Goal: Task Accomplishment & Management: Complete application form

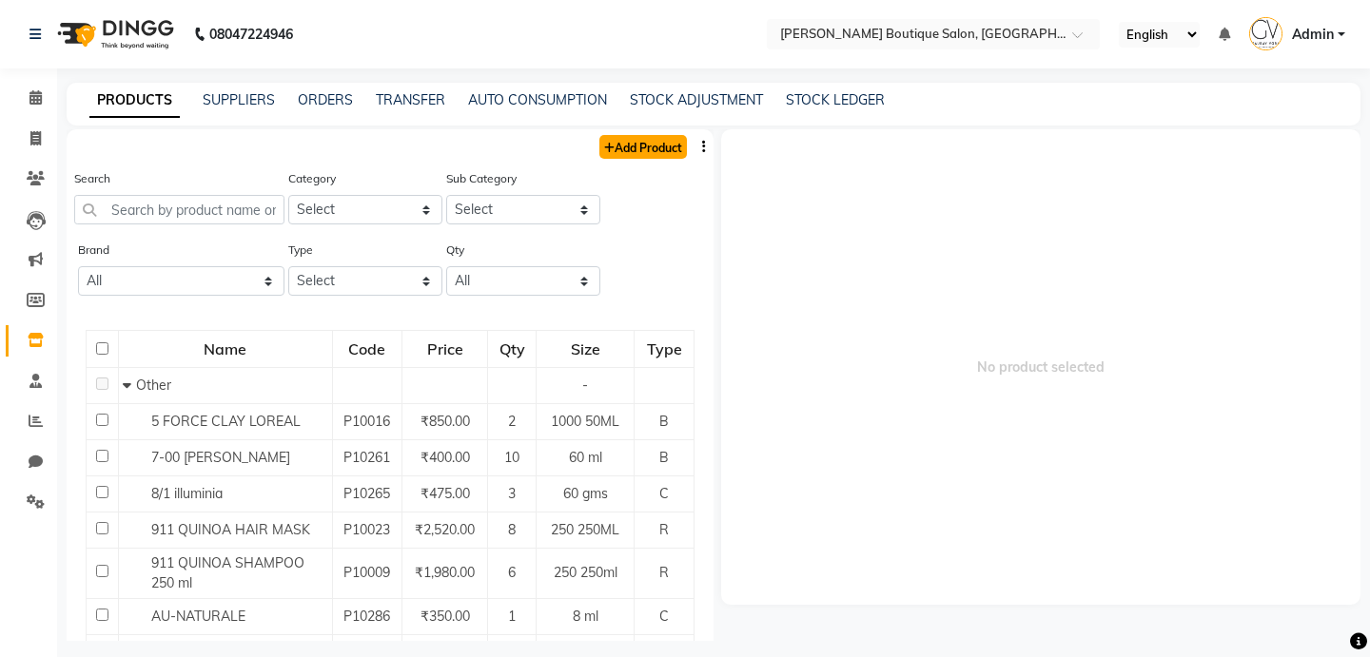
click at [633, 156] on link "Add Product" at bounding box center [643, 147] width 88 height 24
select select "true"
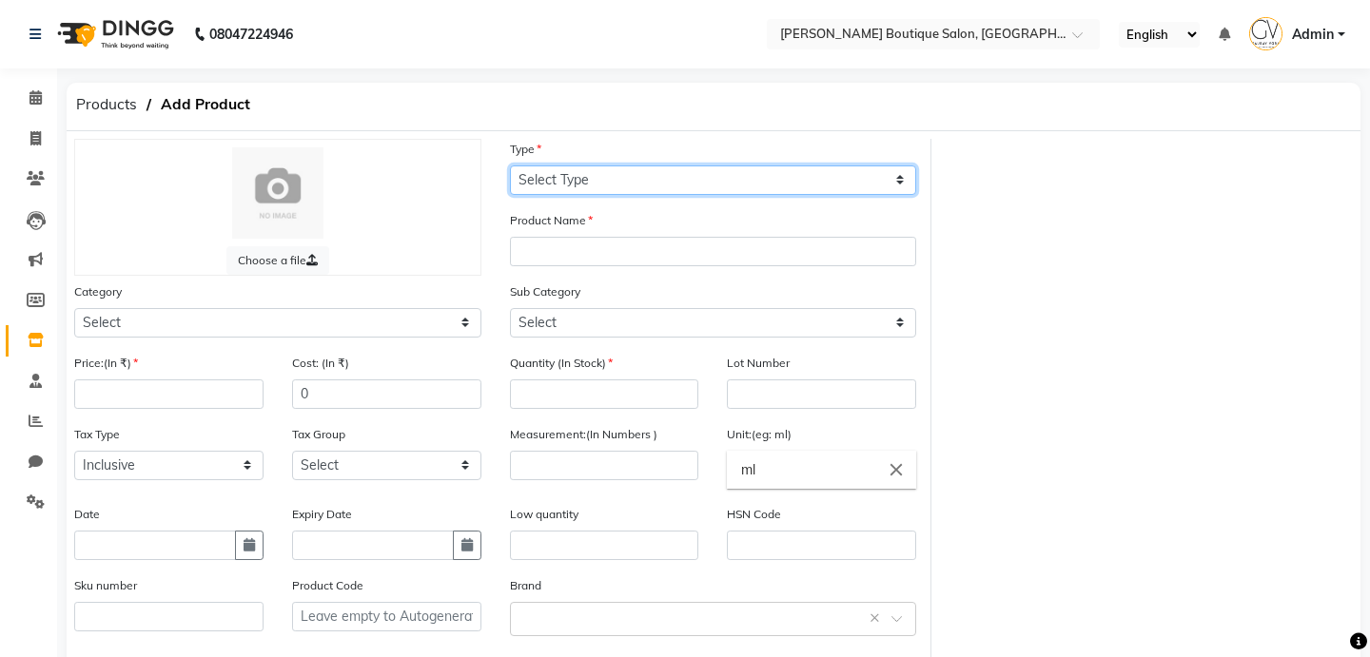
click at [608, 183] on select "Select Type Both Retail Consumable" at bounding box center [713, 180] width 407 height 29
select select "C"
click at [510, 166] on select "Select Type Both Retail Consumable" at bounding box center [713, 180] width 407 height 29
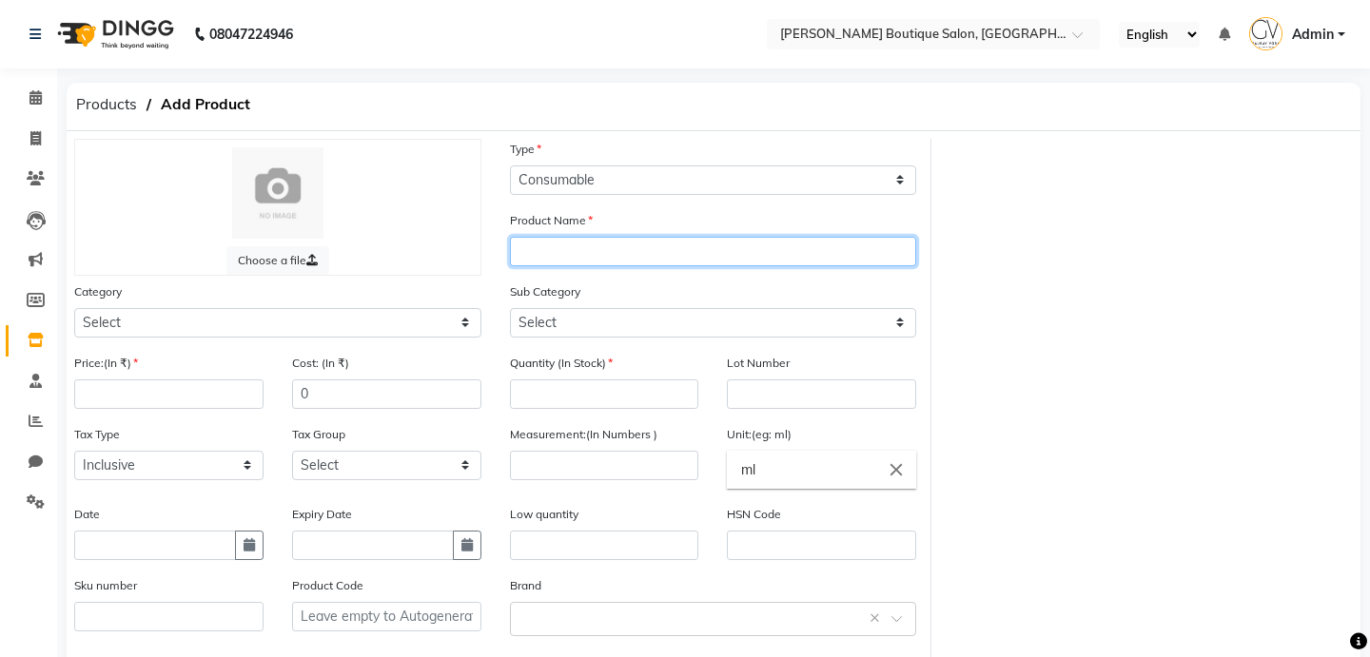
click at [567, 256] on input "text" at bounding box center [713, 251] width 407 height 29
type input "Thread for threading"
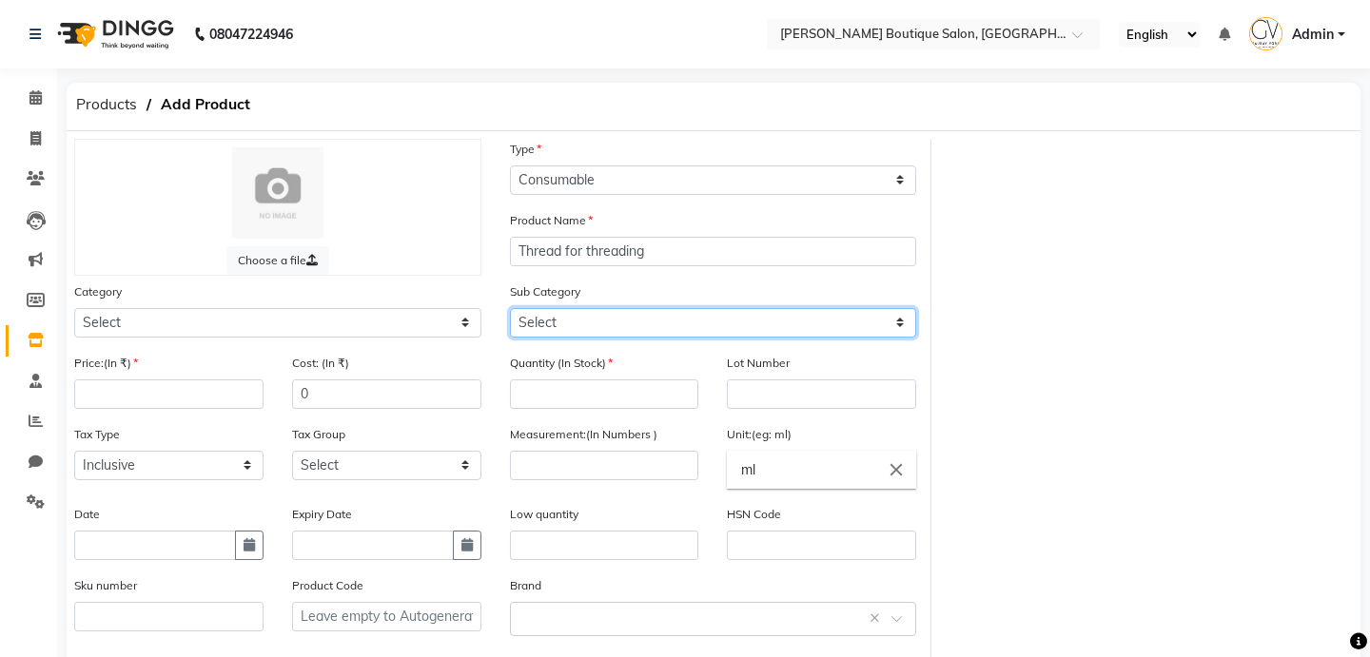
click at [566, 328] on select "Select" at bounding box center [713, 322] width 407 height 29
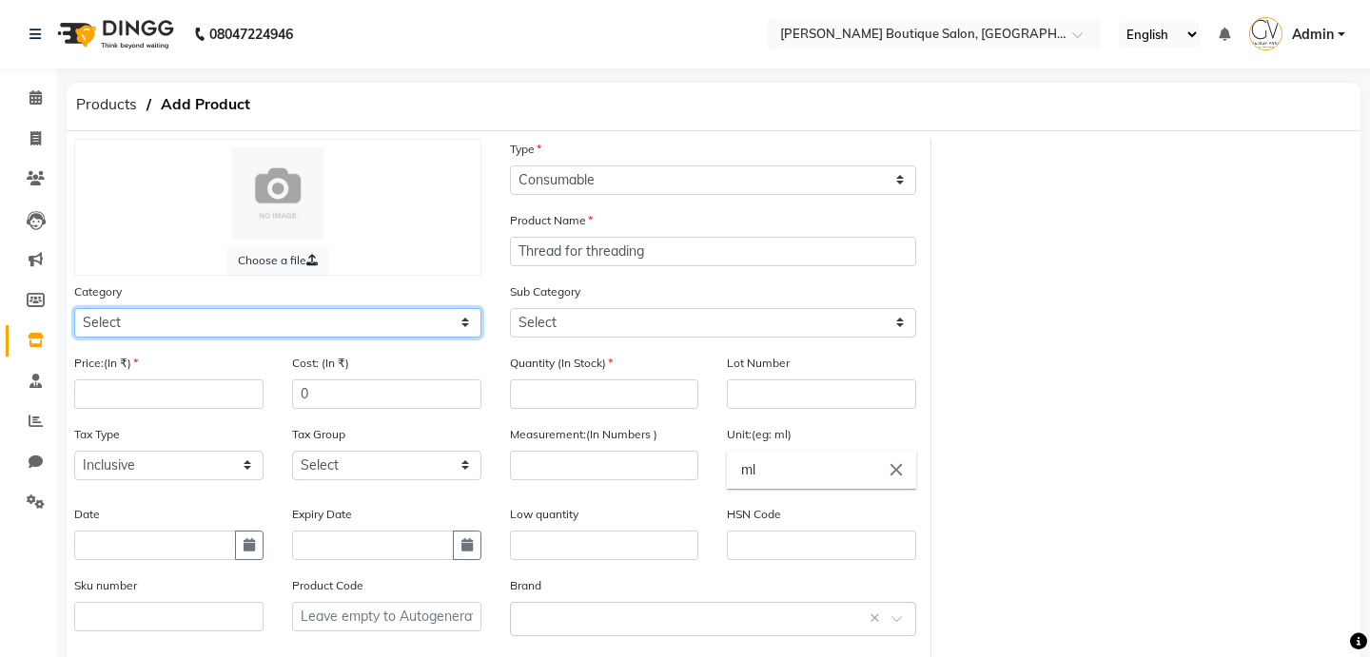
click at [368, 318] on select "Select Hair Skin Makeup Personal Care Appliances [PERSON_NAME] Waxing Disposabl…" at bounding box center [277, 322] width 407 height 29
select select "799601150"
click at [74, 308] on select "Select Hair Skin Makeup Personal Care Appliances [PERSON_NAME] Waxing Disposabl…" at bounding box center [277, 322] width 407 height 29
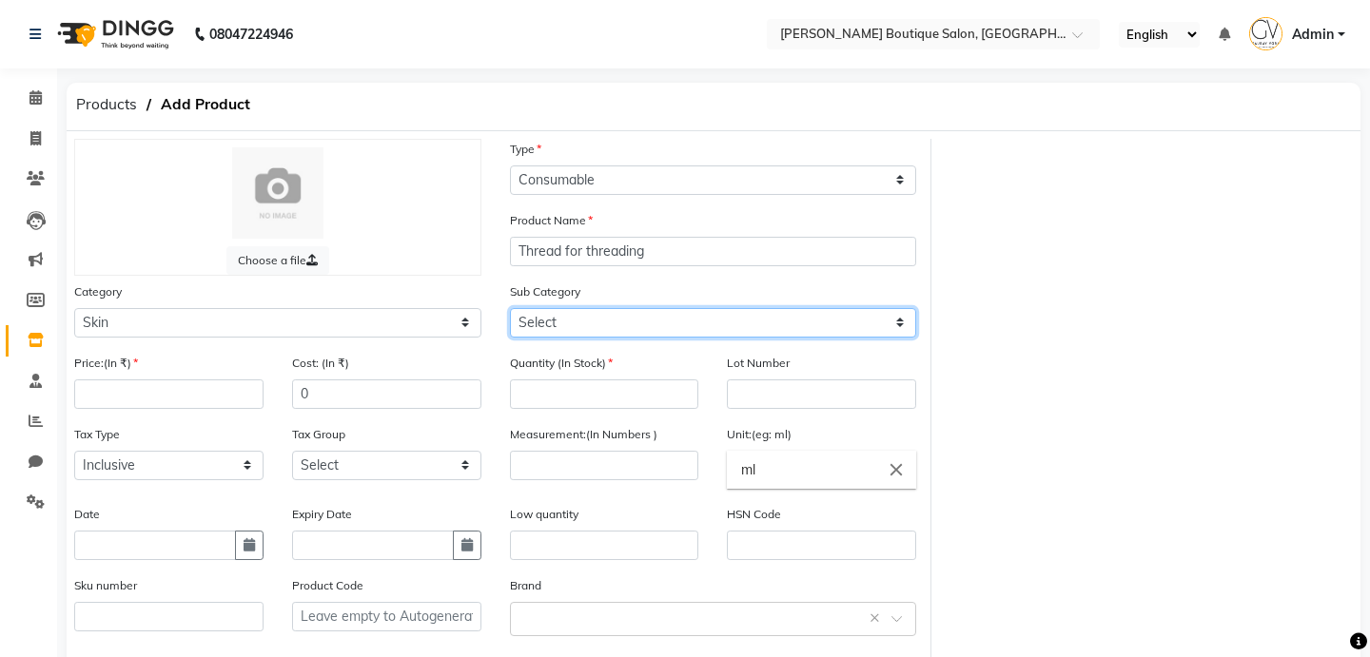
click at [585, 324] on select "Select Cleanser Facial Moisturiser Serum Toner Sun Care Masks Lip Care Eye Care…" at bounding box center [713, 322] width 407 height 29
select select "799601165"
click at [510, 308] on select "Select Cleanser Facial Moisturiser Serum Toner Sun Care Masks Lip Care Eye Care…" at bounding box center [713, 322] width 407 height 29
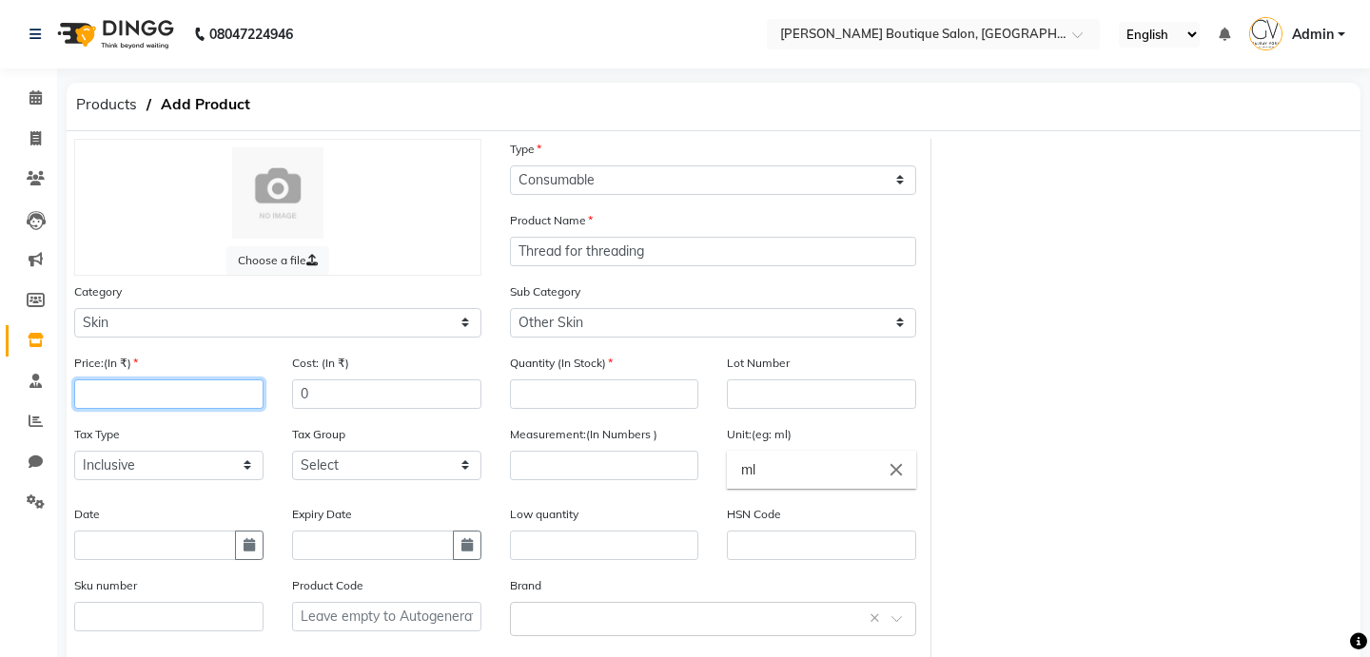
click at [178, 383] on input "number" at bounding box center [168, 394] width 189 height 29
type input "10"
click at [535, 400] on input "number" at bounding box center [604, 394] width 189 height 29
type input "10"
click at [899, 474] on icon "close" at bounding box center [896, 469] width 21 height 21
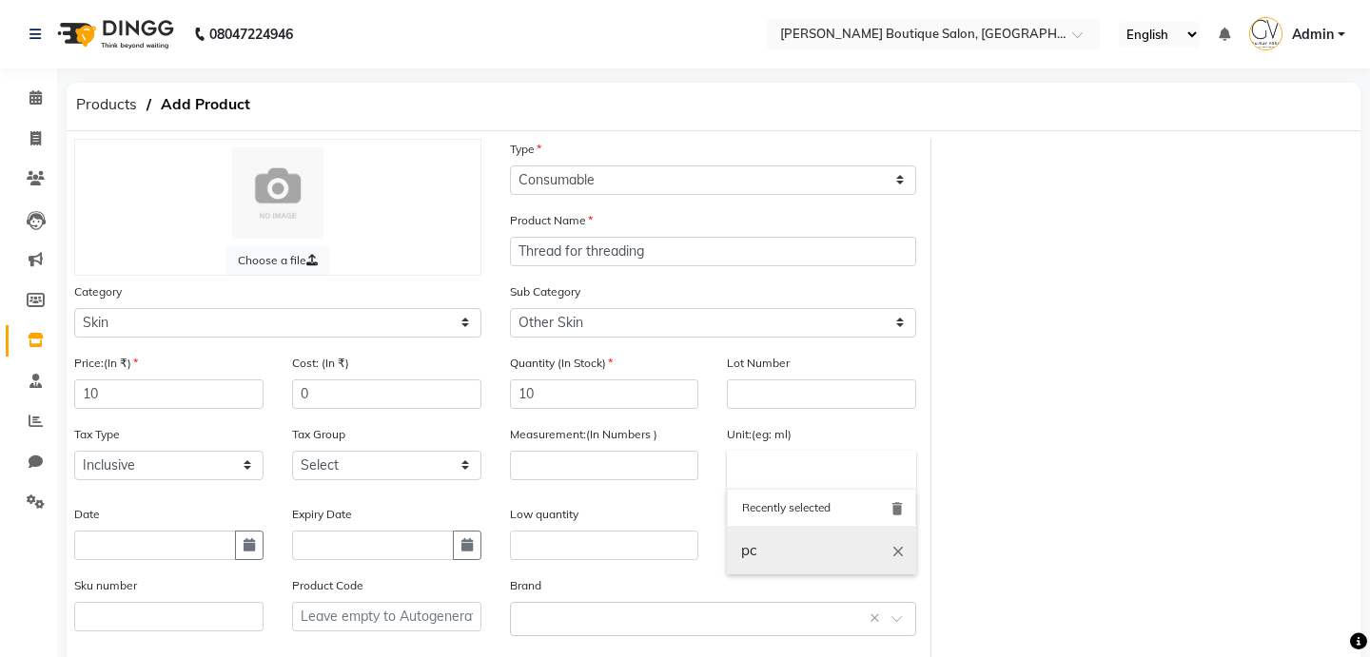
click at [786, 539] on link "pc" at bounding box center [821, 551] width 189 height 49
type input "pc"
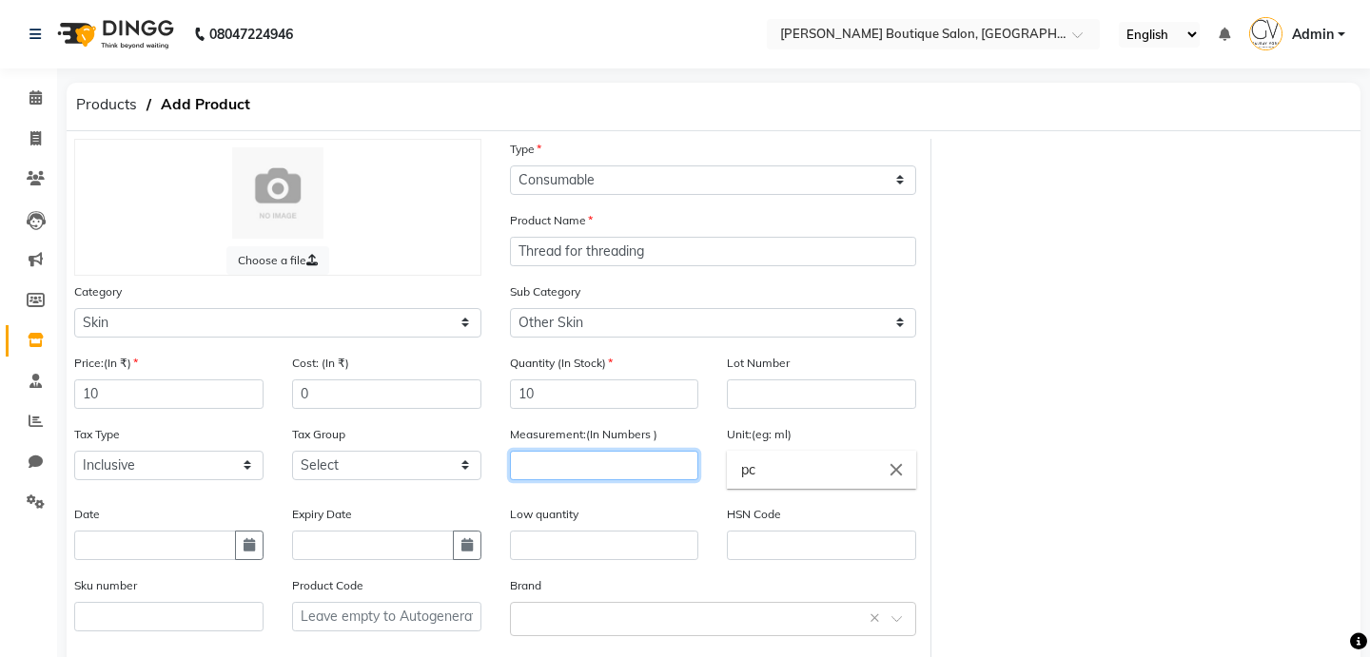
click at [644, 476] on input "number" at bounding box center [604, 465] width 189 height 29
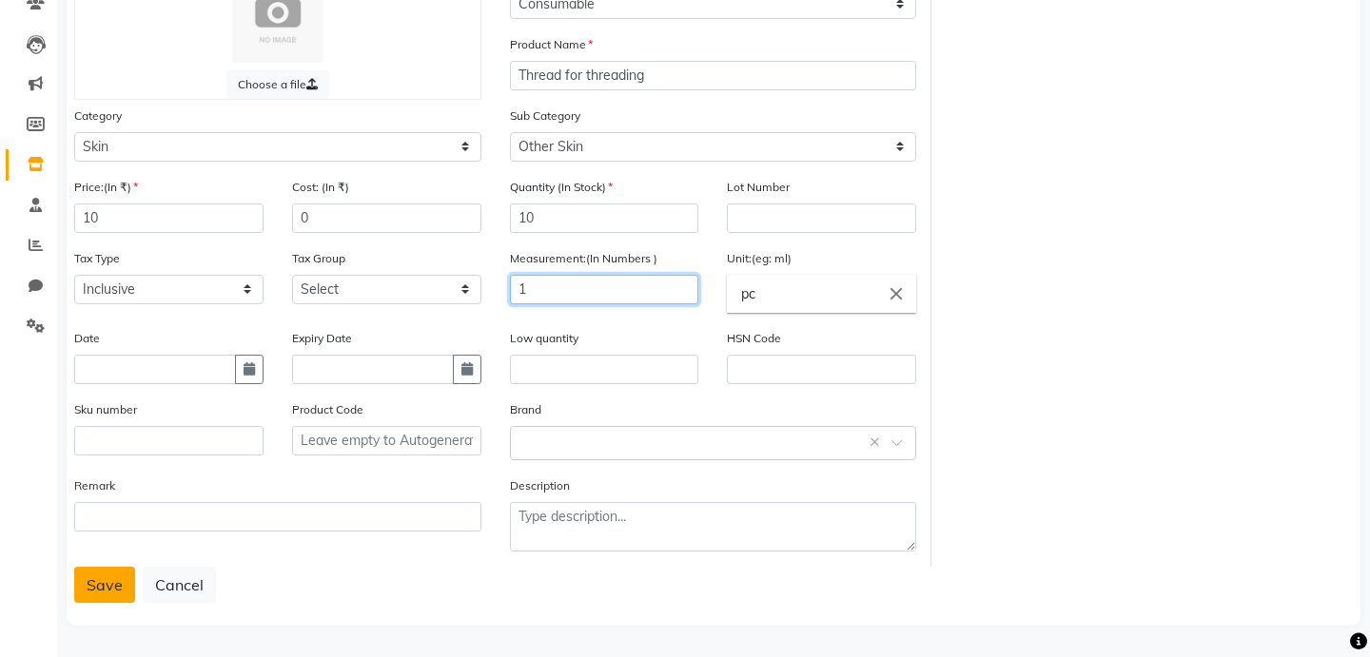
type input "1"
click at [102, 578] on button "Save" at bounding box center [104, 585] width 61 height 36
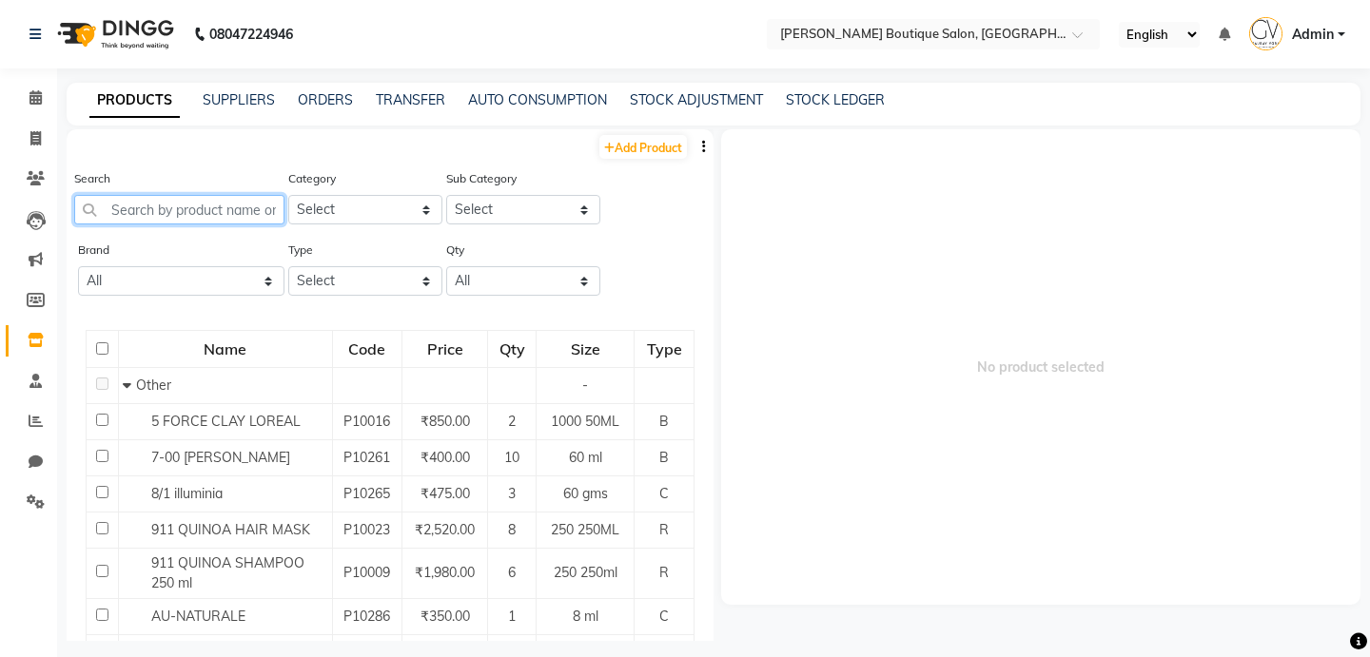
click at [244, 209] on input "text" at bounding box center [179, 209] width 210 height 29
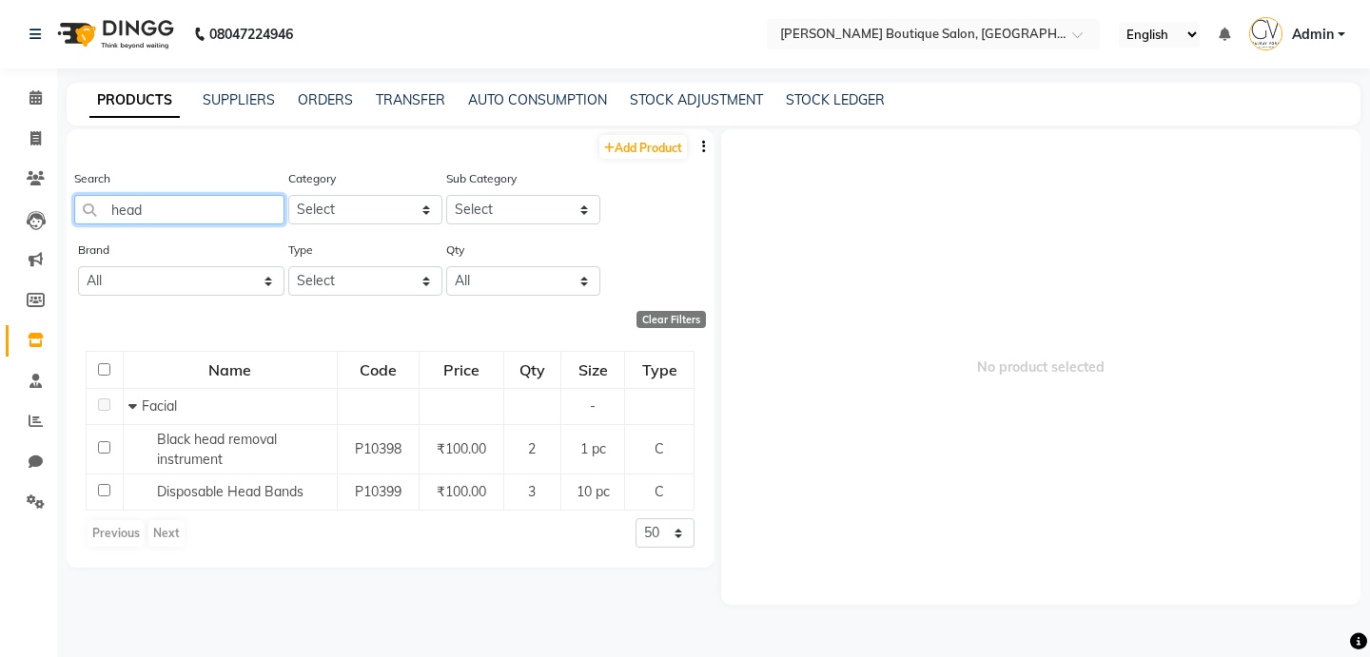
type input "head"
click at [1308, 41] on span "Admin" at bounding box center [1313, 35] width 42 height 20
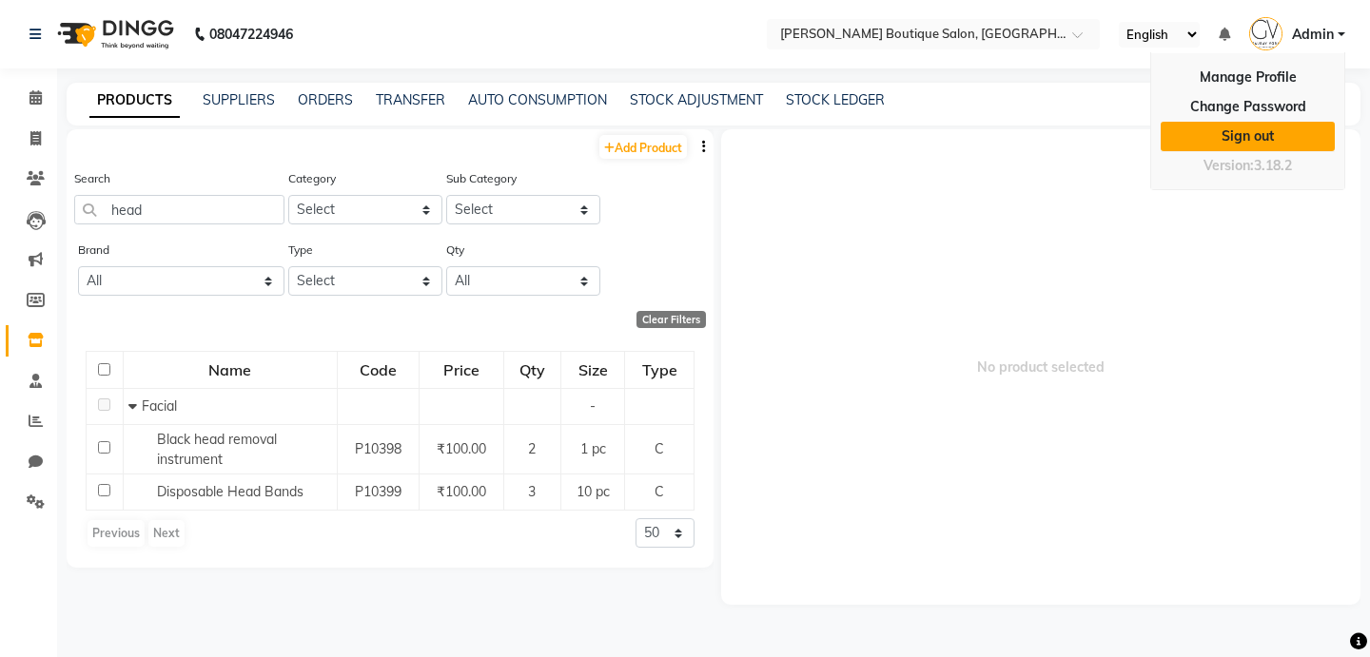
click at [1238, 141] on link "Sign out" at bounding box center [1247, 136] width 174 height 29
